Goal: Information Seeking & Learning: Learn about a topic

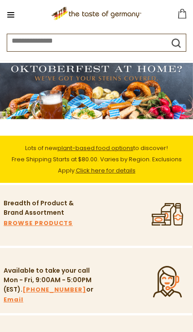
click at [68, 88] on img at bounding box center [96, 91] width 193 height 56
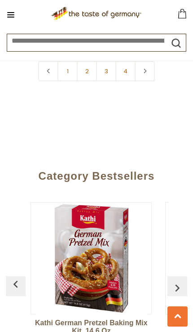
scroll to position [9750, 0]
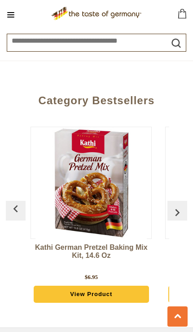
click at [179, 205] on img "button" at bounding box center [177, 212] width 14 height 14
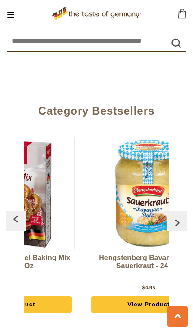
scroll to position [0, 79]
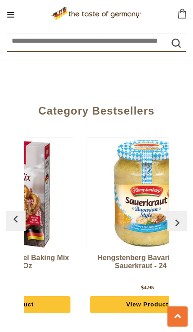
click at [148, 254] on link "Hengstenberg Bavarian Wine Sauerkraut - 24 oz." at bounding box center [147, 267] width 121 height 27
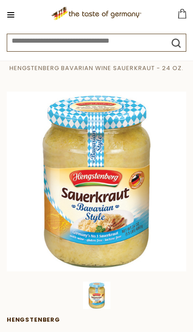
scroll to position [24, 0]
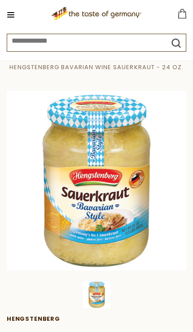
click at [147, 218] on img at bounding box center [97, 181] width 180 height 180
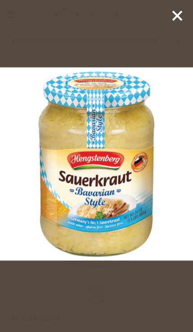
click at [171, 15] on icon at bounding box center [177, 15] width 13 height 13
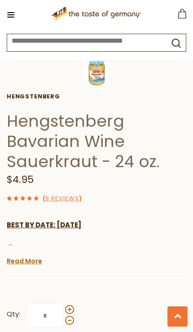
scroll to position [0, 0]
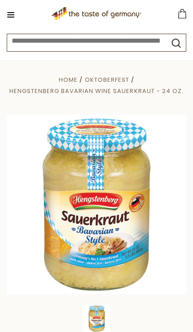
click at [9, 10] on button at bounding box center [10, 15] width 13 height 13
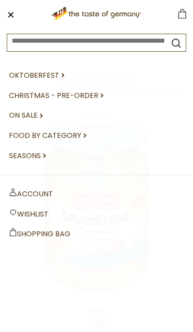
click at [58, 74] on link "Oktoberfest dropdown_arrow" at bounding box center [96, 76] width 175 height 20
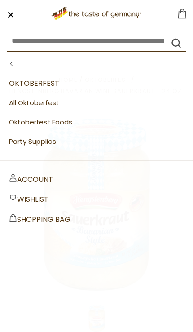
click at [42, 98] on link "All Oktoberfest" at bounding box center [96, 103] width 175 height 19
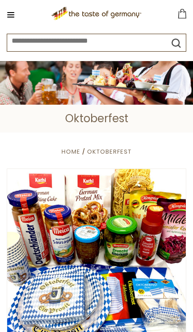
click at [15, 9] on button at bounding box center [10, 15] width 13 height 13
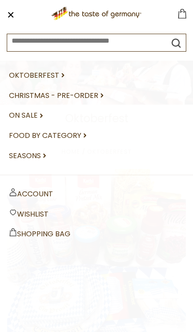
click at [59, 71] on link "Oktoberfest dropdown_arrow" at bounding box center [96, 76] width 175 height 20
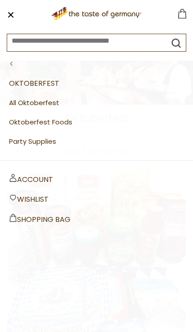
click at [58, 120] on link "Oktoberfest Foods" at bounding box center [96, 122] width 175 height 19
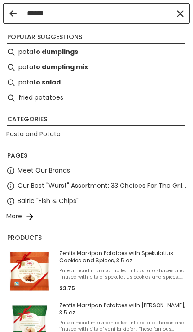
type input "******"
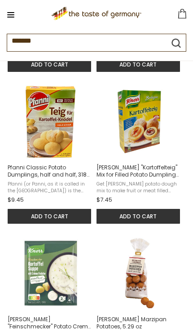
scroll to position [302, 0]
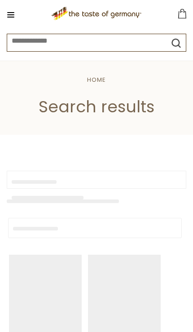
type input "******"
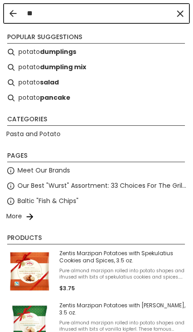
type input "*"
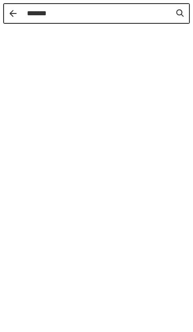
type input "********"
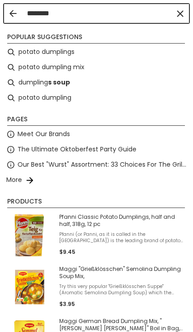
type input "********"
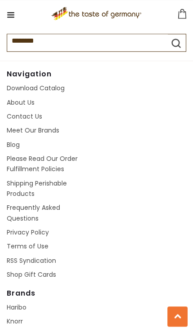
scroll to position [1603, 0]
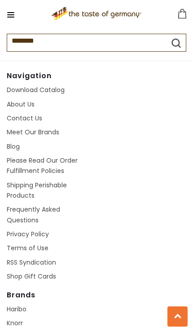
click at [47, 214] on link "Frequently Asked Questions" at bounding box center [34, 214] width 54 height 19
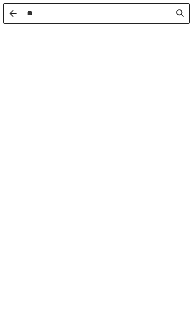
type input "***"
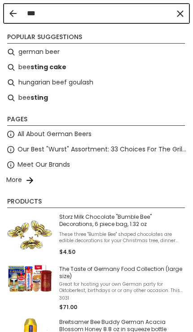
click at [51, 50] on li "german beer" at bounding box center [97, 52] width 186 height 15
type input "**********"
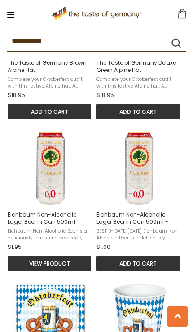
scroll to position [723, 0]
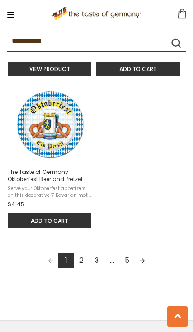
click at [81, 268] on link "2" at bounding box center [81, 260] width 15 height 15
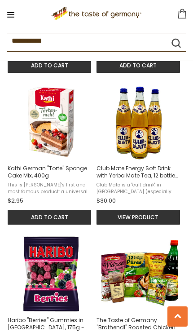
scroll to position [751, 0]
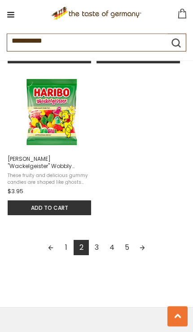
click at [99, 255] on link "3" at bounding box center [96, 247] width 15 height 15
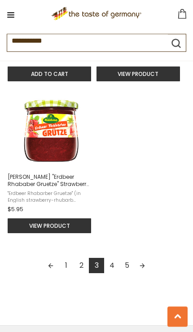
click at [116, 273] on link "4" at bounding box center [111, 265] width 15 height 15
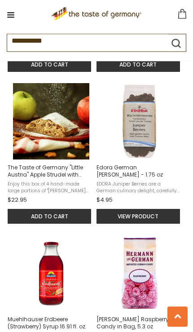
scroll to position [455, 0]
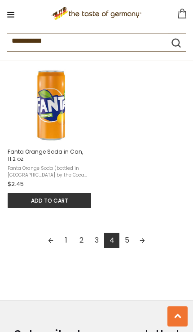
click at [129, 248] on link "5" at bounding box center [127, 240] width 15 height 15
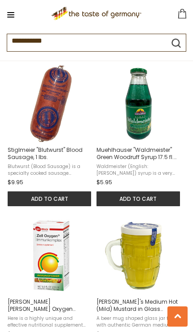
scroll to position [776, 0]
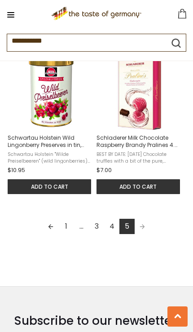
click at [65, 230] on link "1" at bounding box center [65, 226] width 15 height 15
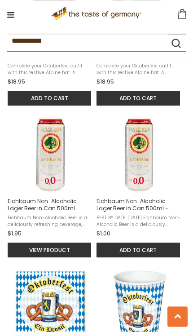
scroll to position [725, 0]
click at [140, 193] on img "Eichbaum Non-Alcoholic Lager Beer in Can 500ml - DEAL" at bounding box center [140, 155] width 76 height 76
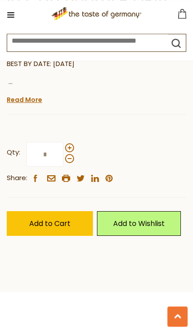
scroll to position [351, 0]
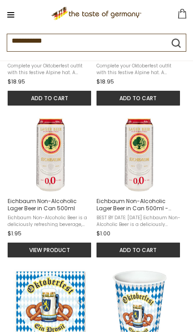
click at [62, 207] on span "Eichbaum Non-Alcoholic Lager Beer in Can 500ml" at bounding box center [50, 205] width 85 height 14
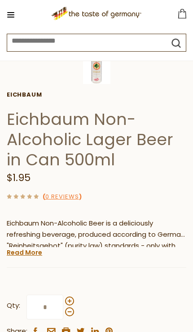
scroll to position [259, 0]
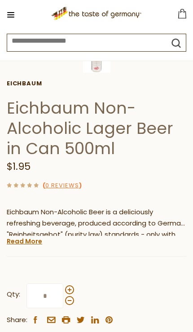
click at [30, 240] on link "Read More" at bounding box center [25, 241] width 36 height 9
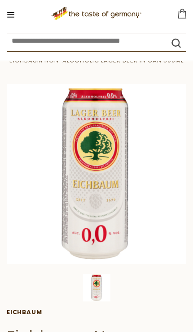
scroll to position [0, 0]
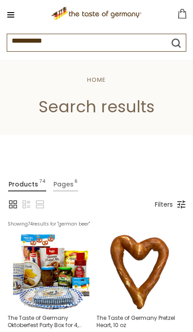
scroll to position [1063, 0]
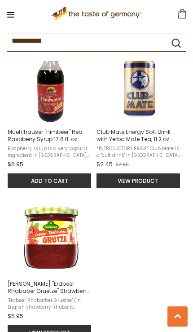
scroll to position [1144, 0]
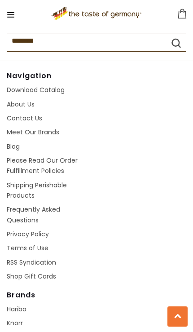
scroll to position [1603, 0]
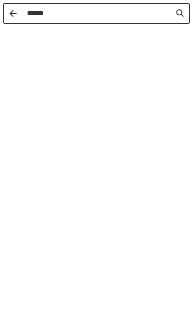
type input "*******"
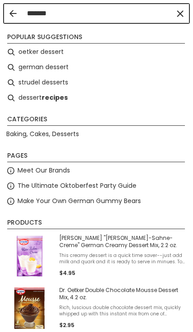
click at [58, 101] on b "recipes" at bounding box center [55, 98] width 26 height 10
type input "**********"
